Goal: Transaction & Acquisition: Obtain resource

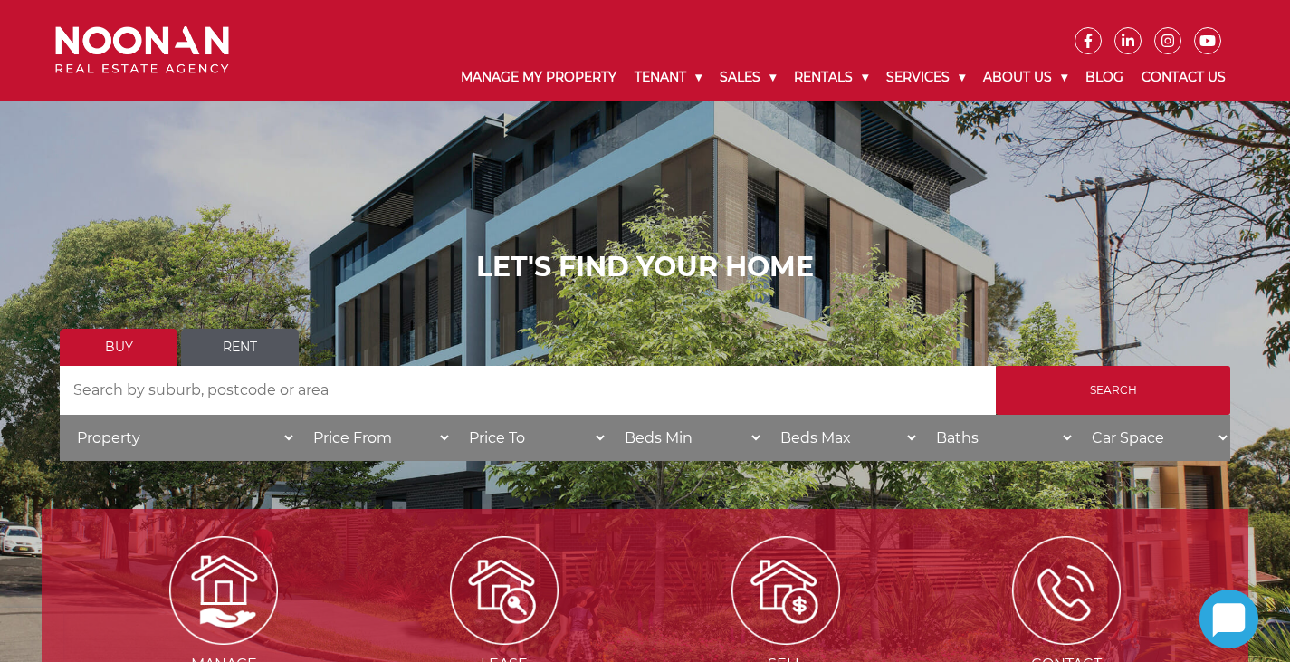
click at [218, 342] on link "Rent" at bounding box center [240, 347] width 118 height 37
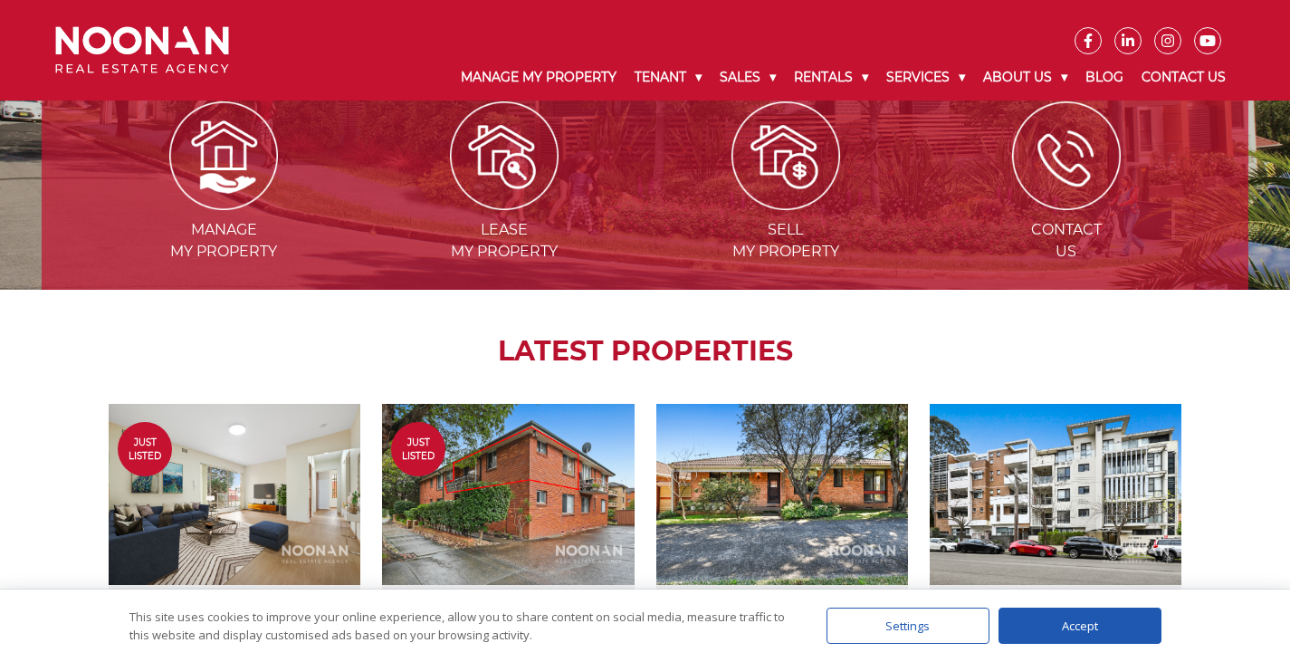
scroll to position [530, 0]
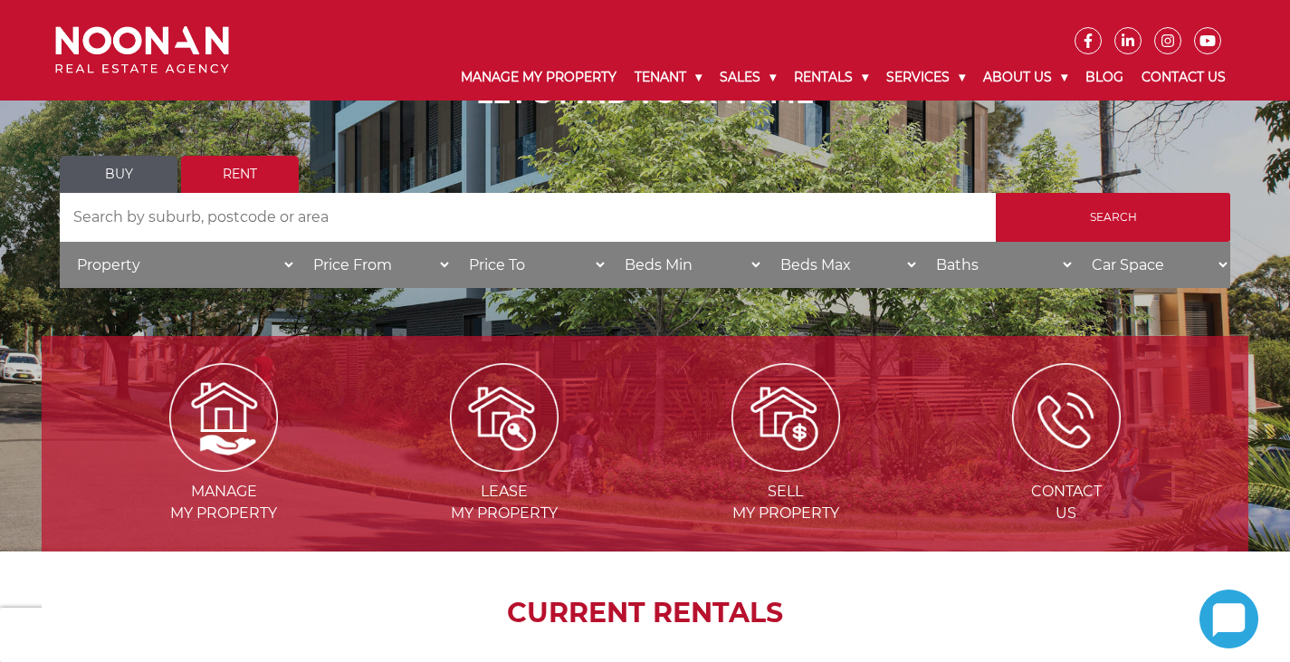
scroll to position [181, 0]
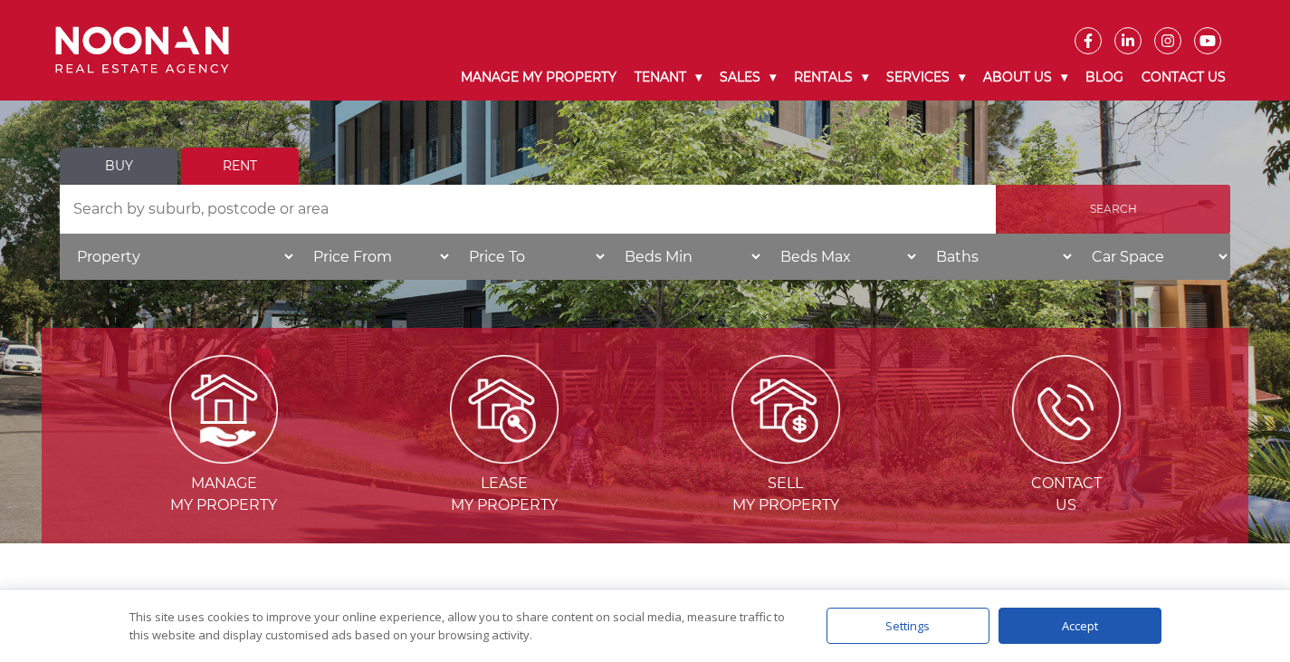
click at [1098, 208] on input "Search" at bounding box center [1113, 209] width 234 height 49
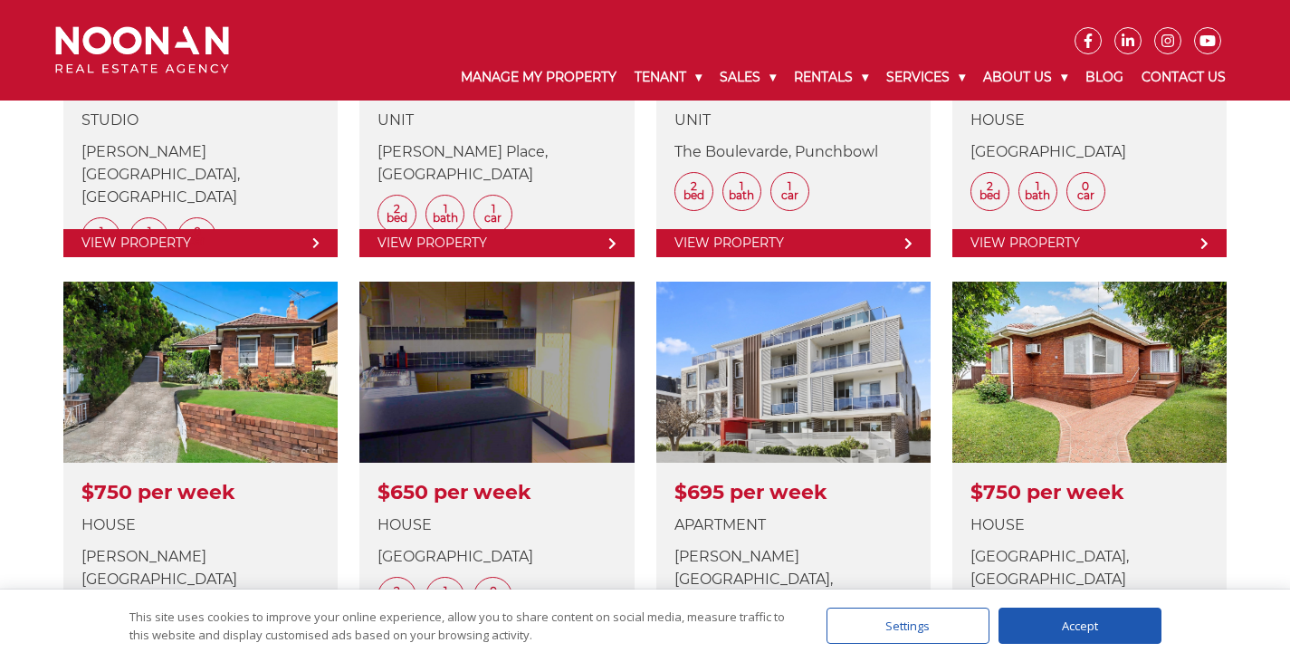
scroll to position [2082, 0]
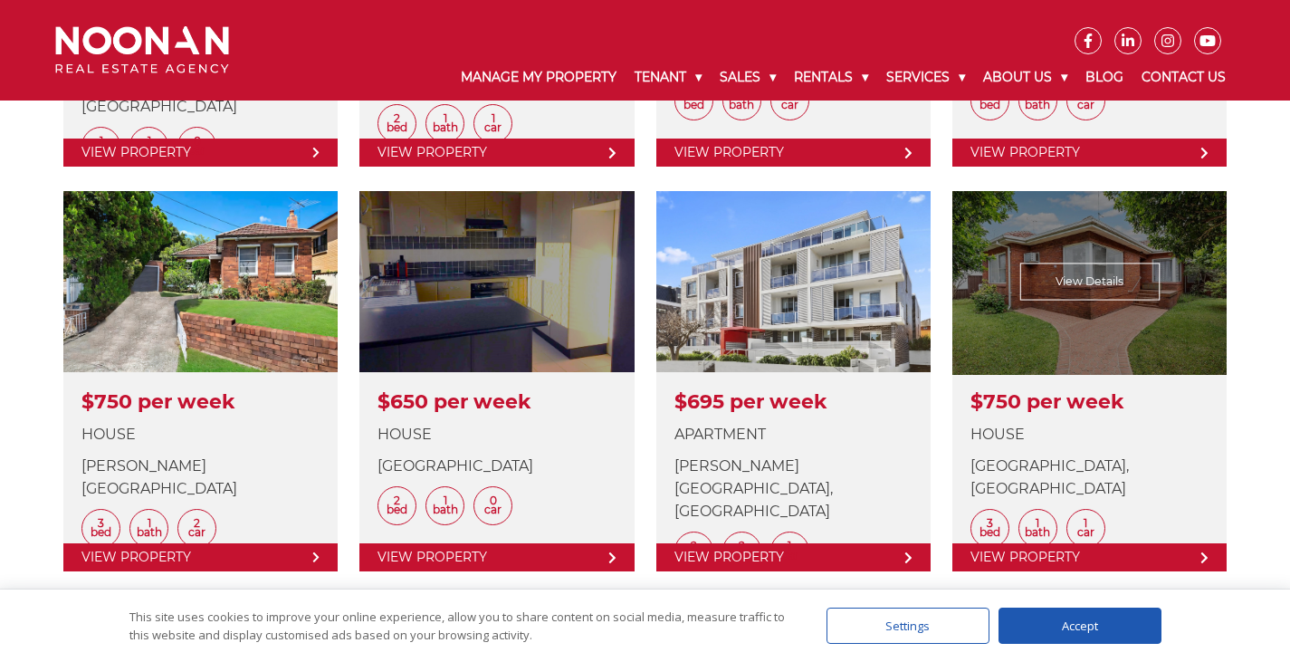
click at [1065, 276] on link at bounding box center [1089, 381] width 274 height 380
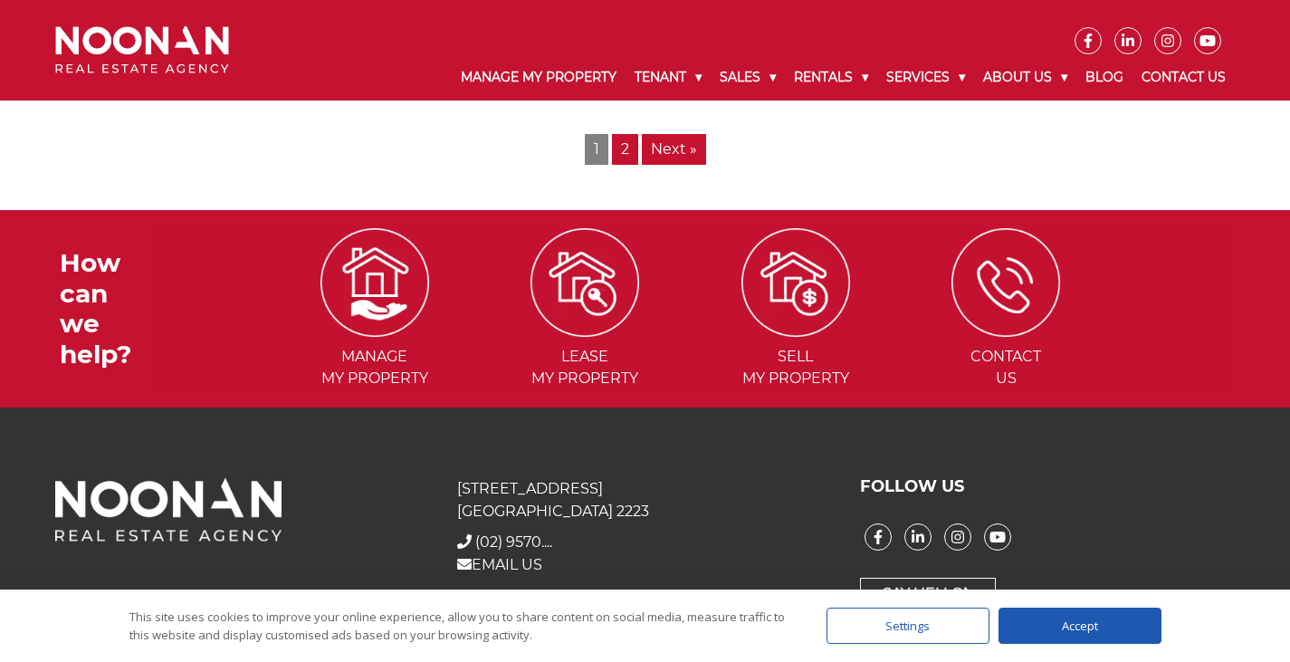
scroll to position [2577, 0]
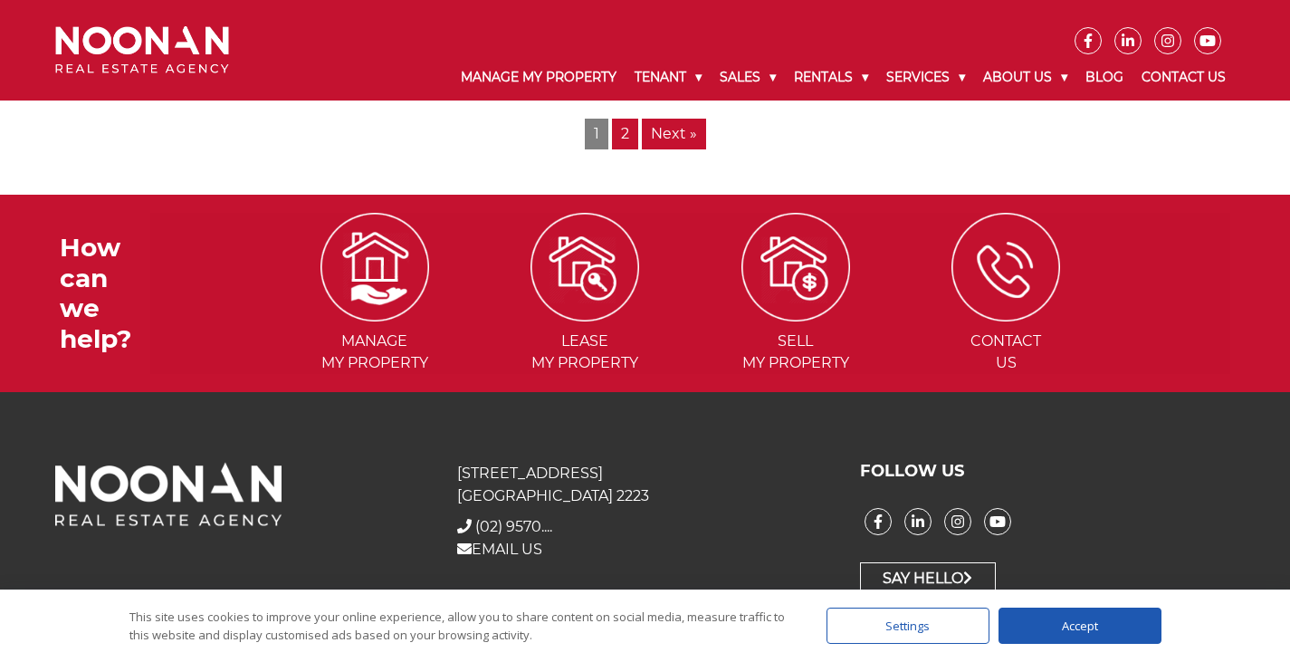
click at [675, 132] on link "Next »" at bounding box center [674, 134] width 64 height 31
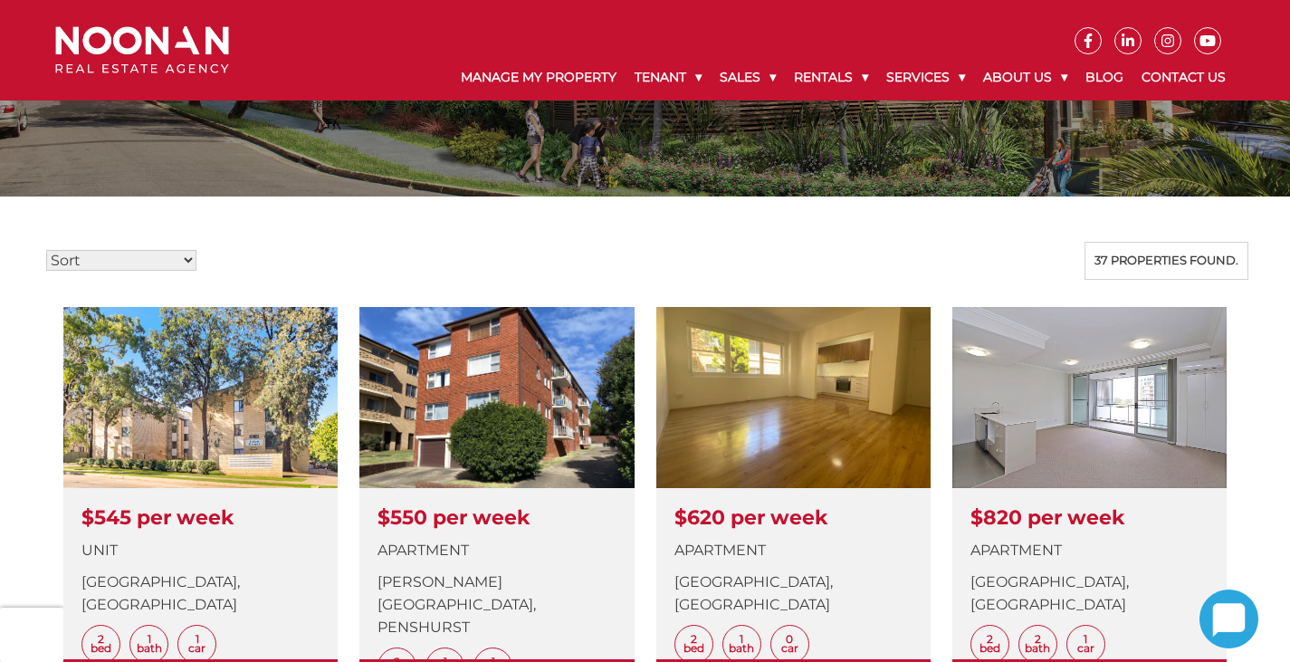
scroll to position [362, 0]
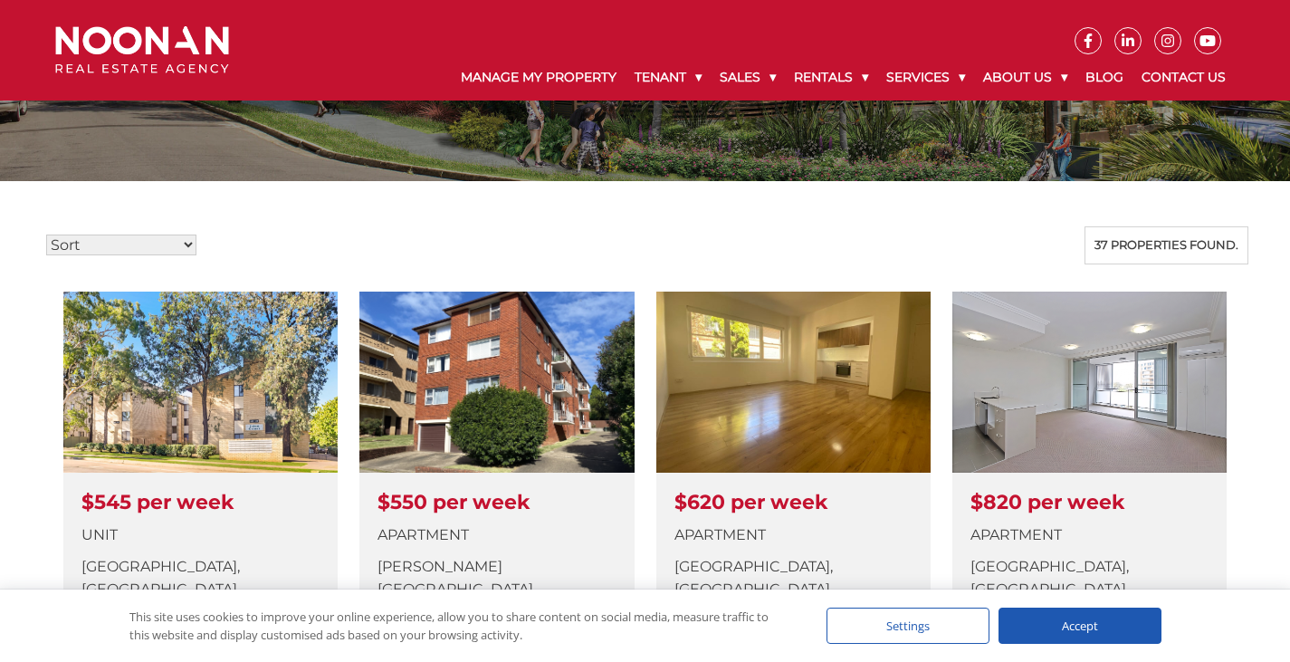
click at [186, 244] on select "Sort Price: High to Low Price: Low to High Date: Newest First Date: Oldest Firs…" at bounding box center [121, 244] width 150 height 21
select select "low"
click at [46, 234] on select "Sort Price: High to Low Price: Low to High Date: Newest First Date: Oldest Firs…" at bounding box center [121, 244] width 150 height 21
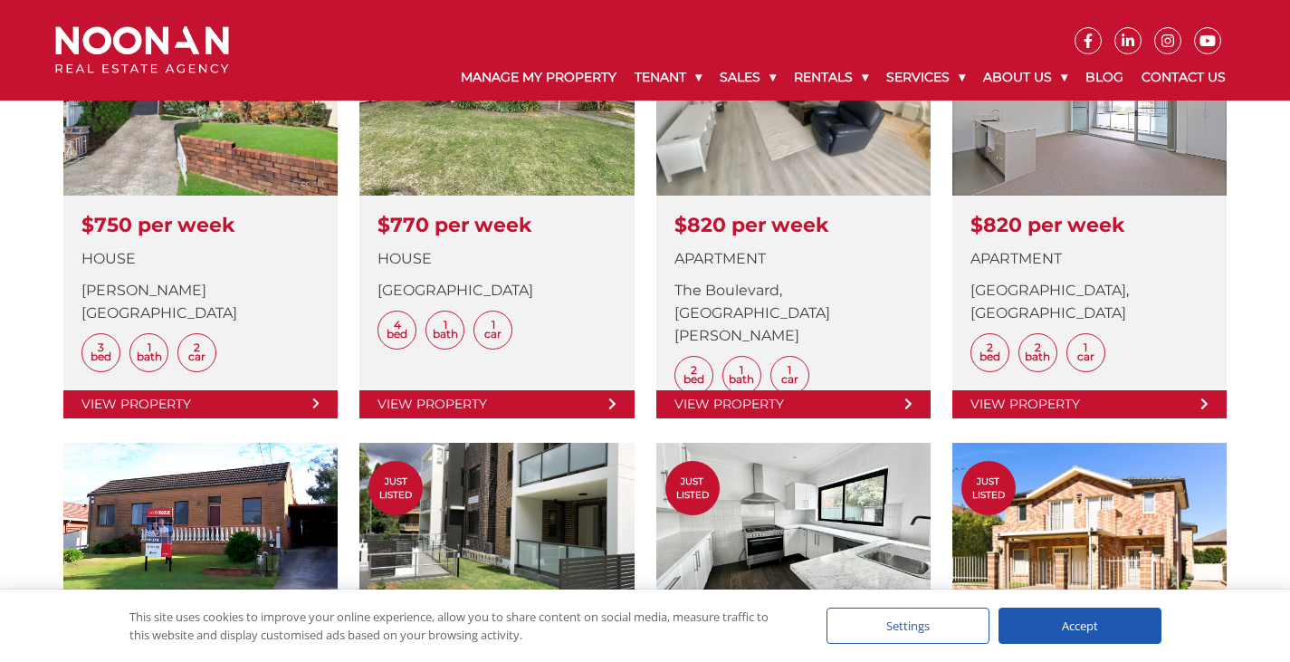
scroll to position [1267, 0]
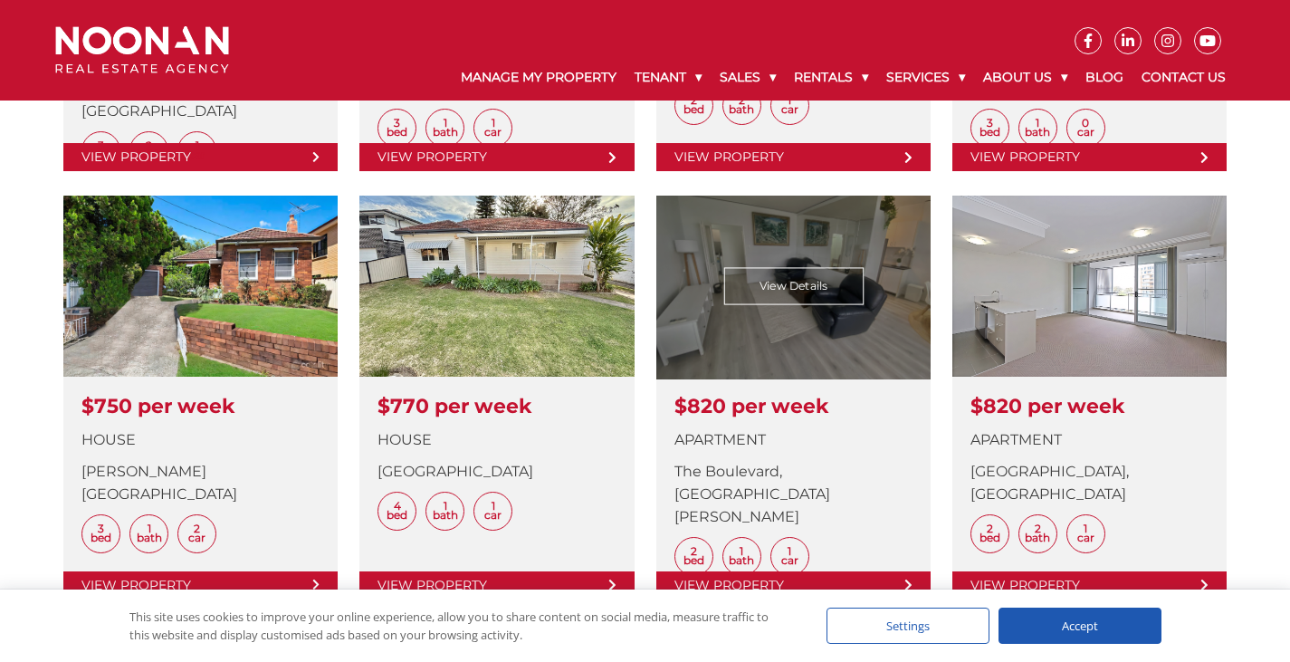
click at [729, 576] on link at bounding box center [793, 396] width 274 height 403
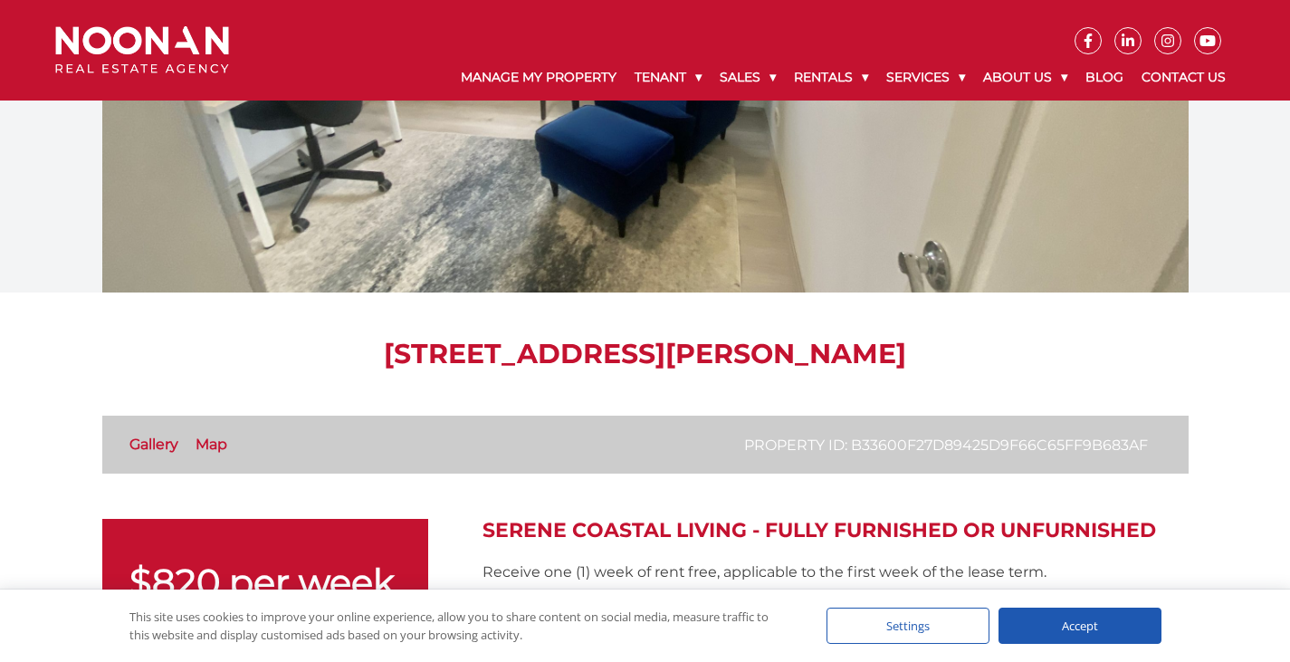
scroll to position [362, 0]
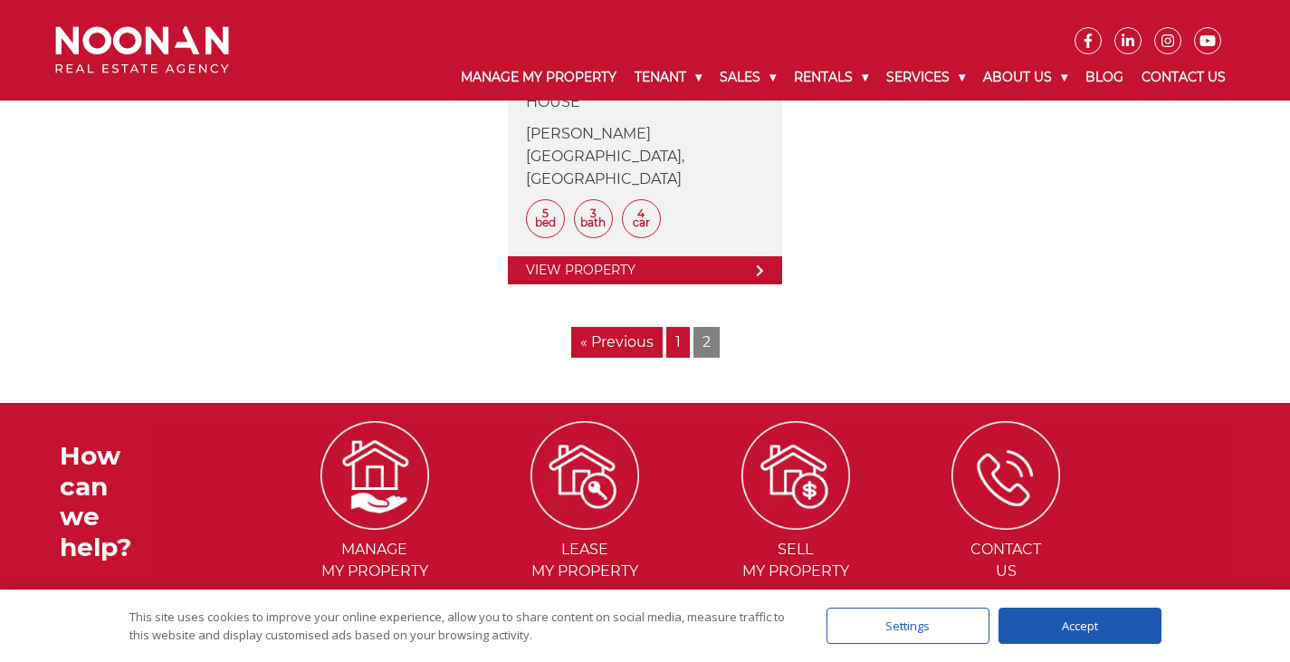
scroll to position [2444, 0]
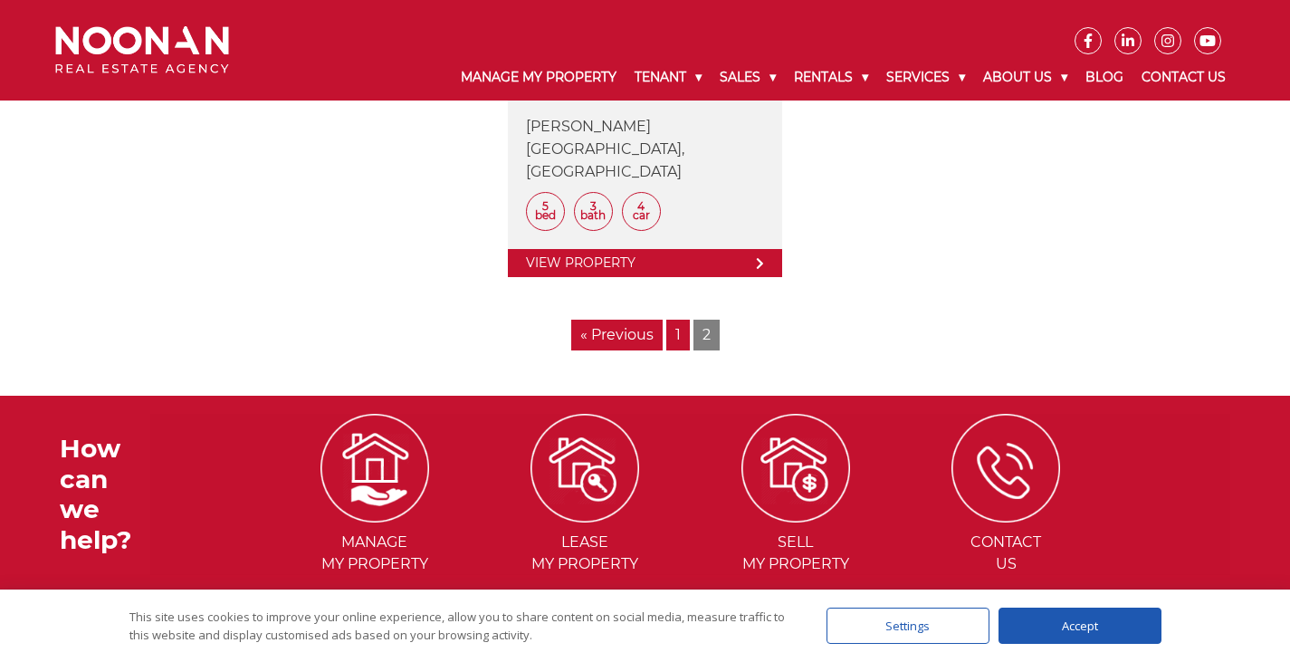
click at [699, 319] on span "2" at bounding box center [706, 334] width 26 height 31
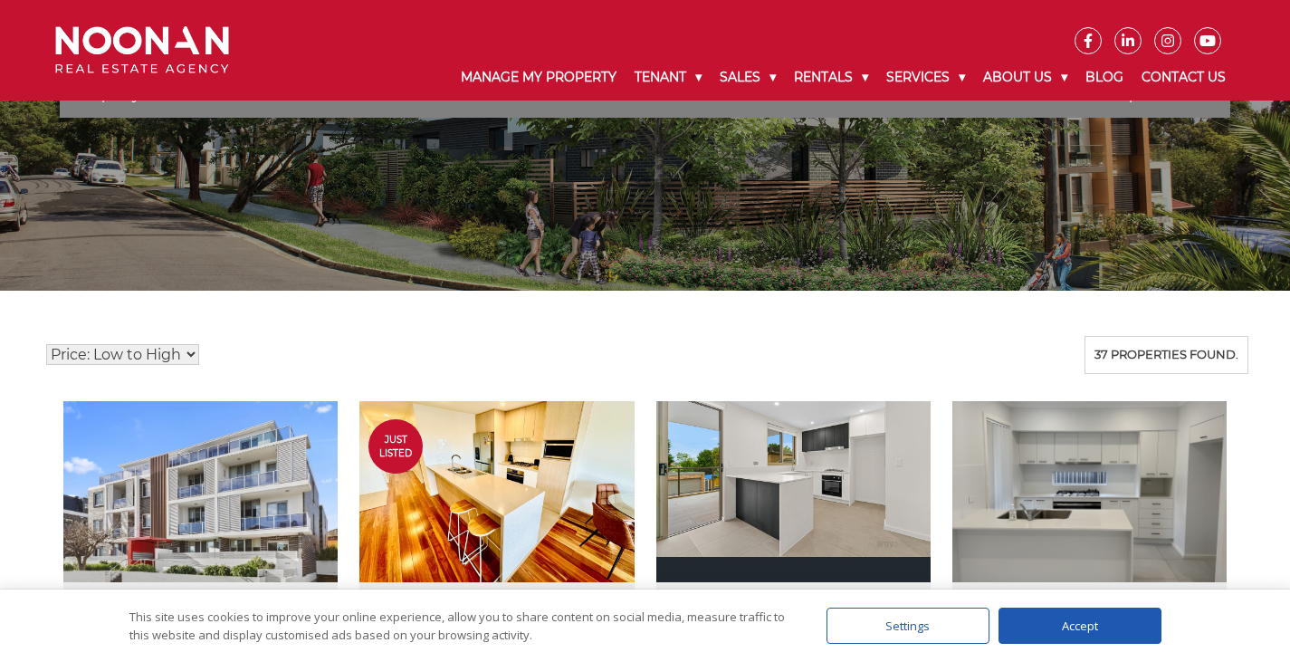
scroll to position [91, 0]
